Goal: Navigation & Orientation: Find specific page/section

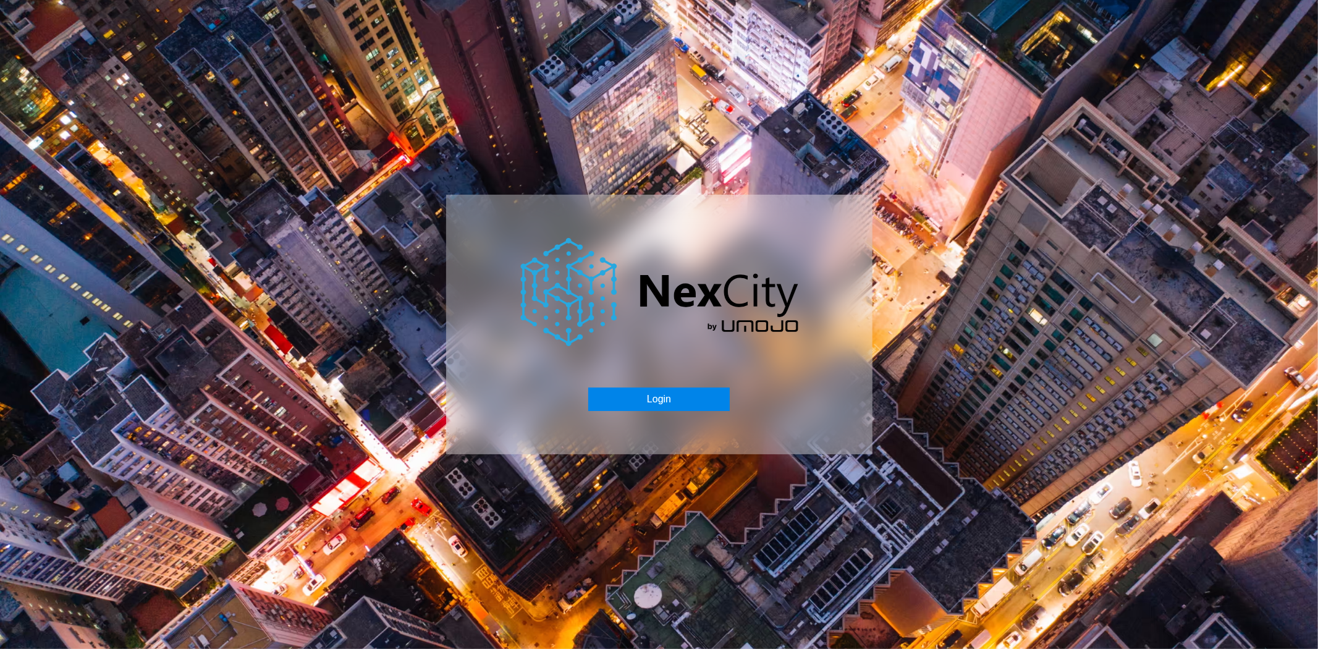
click at [669, 392] on button "Login" at bounding box center [658, 398] width 141 height 23
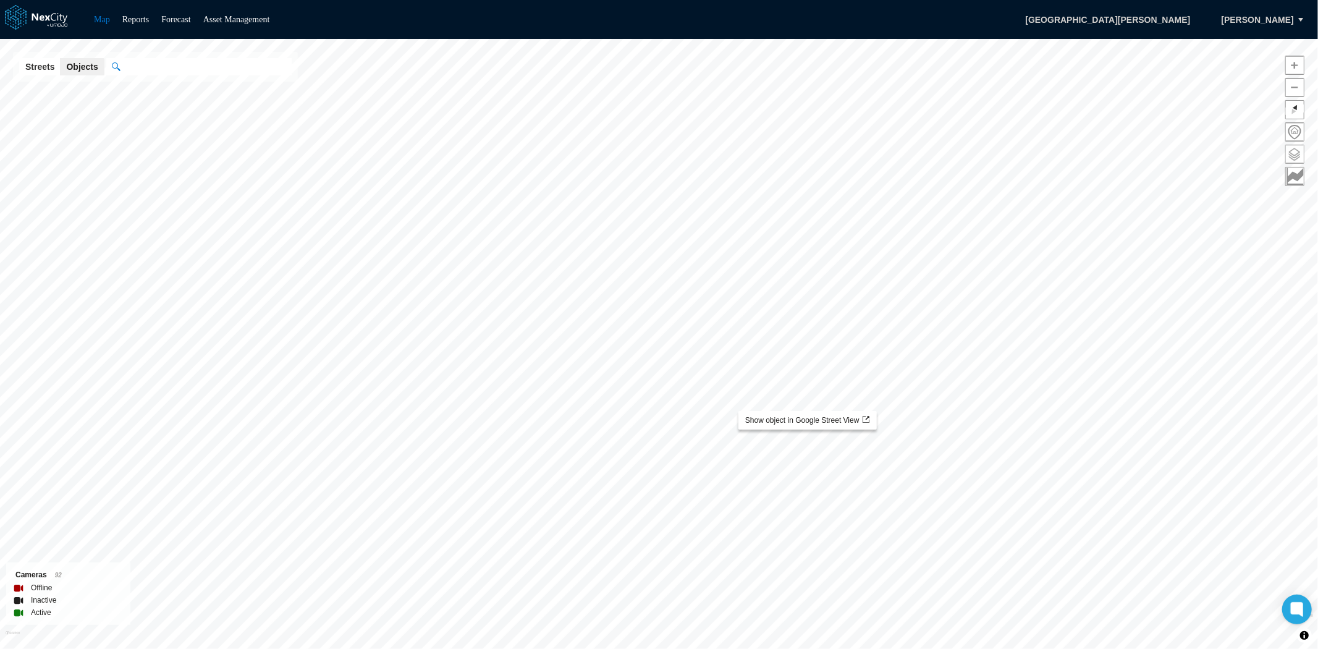
click at [1292, 152] on span at bounding box center [1295, 154] width 18 height 18
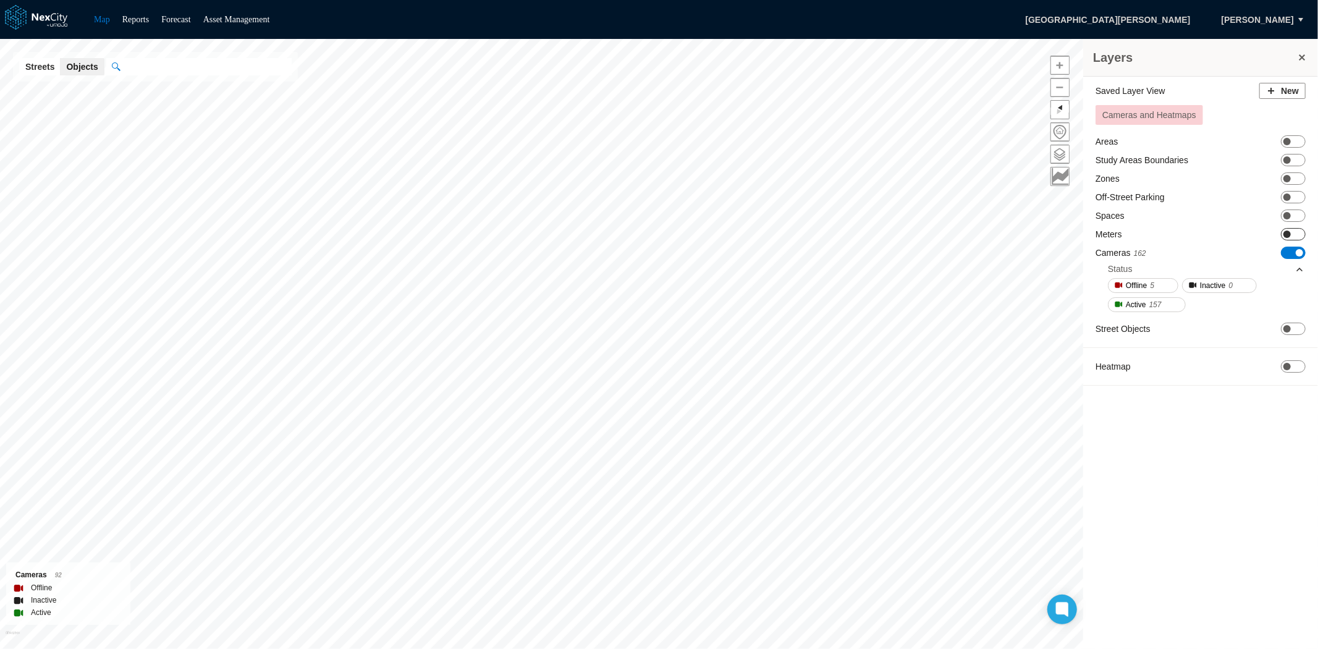
click at [1299, 229] on span "ON OFF" at bounding box center [1293, 234] width 25 height 12
